Goal: Browse casually: Explore the website without a specific task or goal

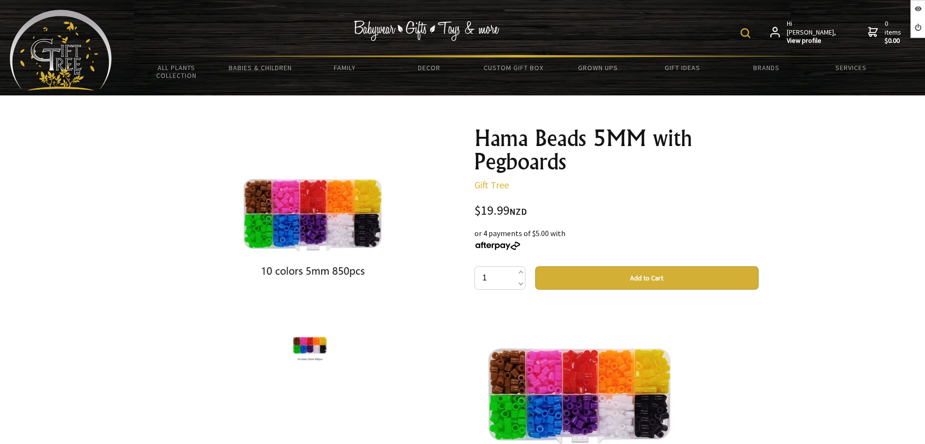
scroll to position [61, 0]
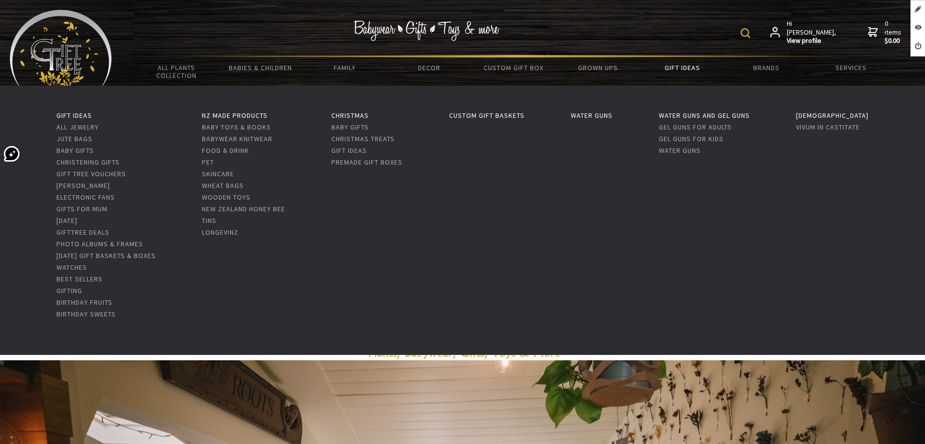
click at [670, 66] on link "Gift Ideas" at bounding box center [682, 67] width 84 height 20
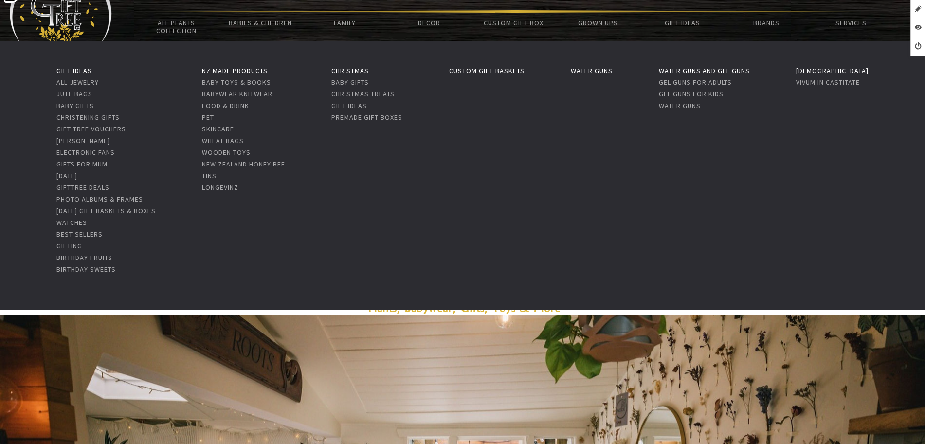
scroll to position [365, 0]
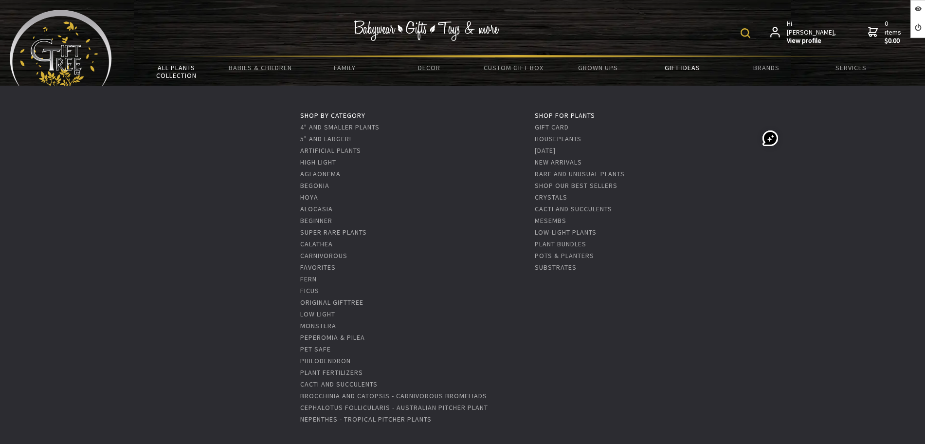
click at [177, 74] on link "All Plants Collection" at bounding box center [176, 71] width 84 height 28
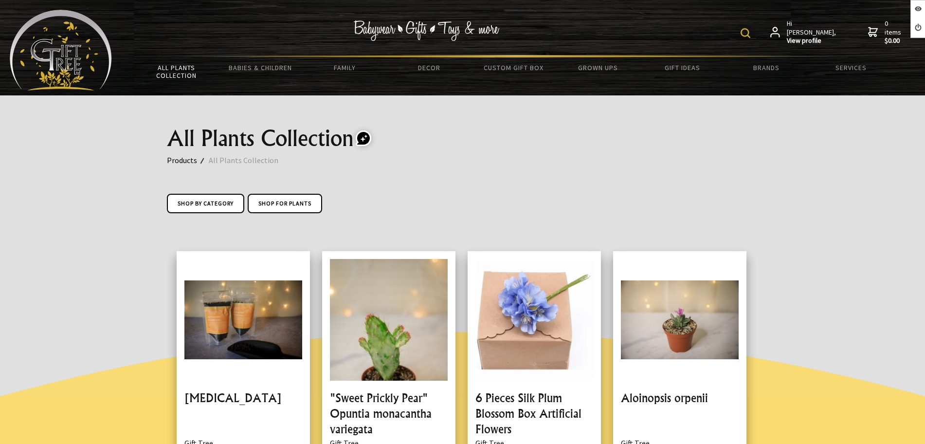
click at [92, 49] on img at bounding box center [61, 50] width 102 height 81
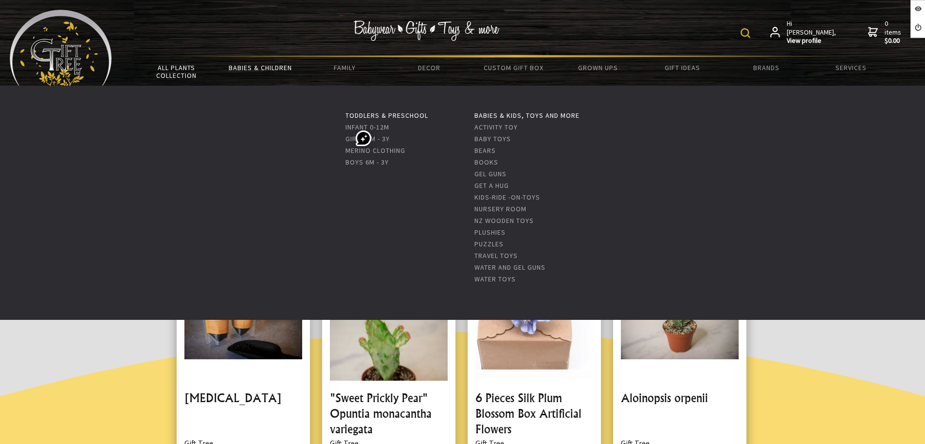
click at [225, 62] on link "Babies & Children" at bounding box center [261, 67] width 84 height 20
